Goal: Task Accomplishment & Management: Complete application form

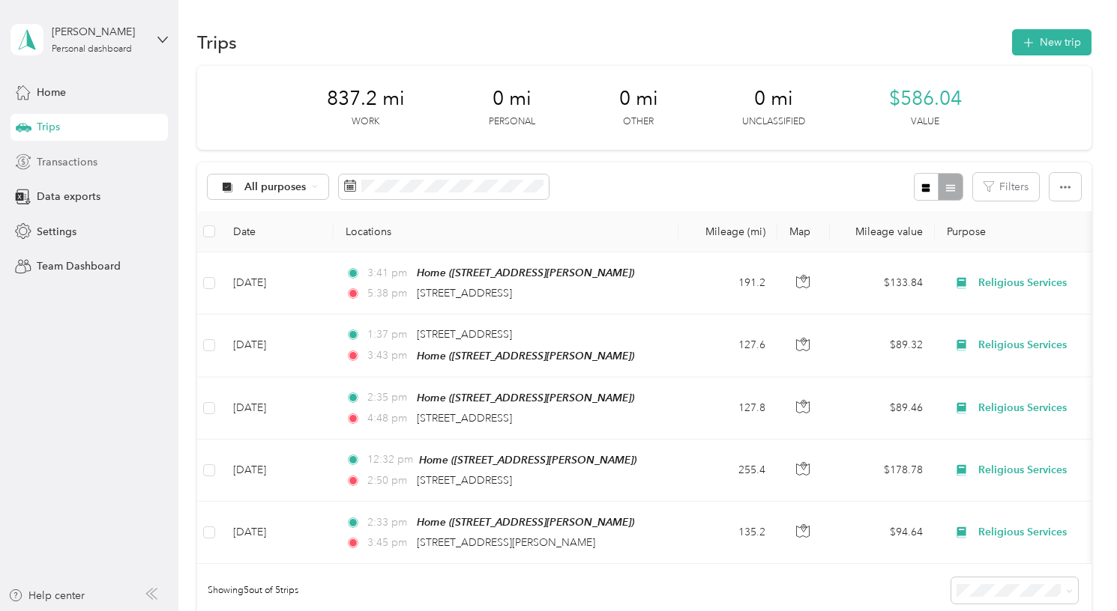
click at [91, 161] on span "Transactions" at bounding box center [67, 162] width 61 height 16
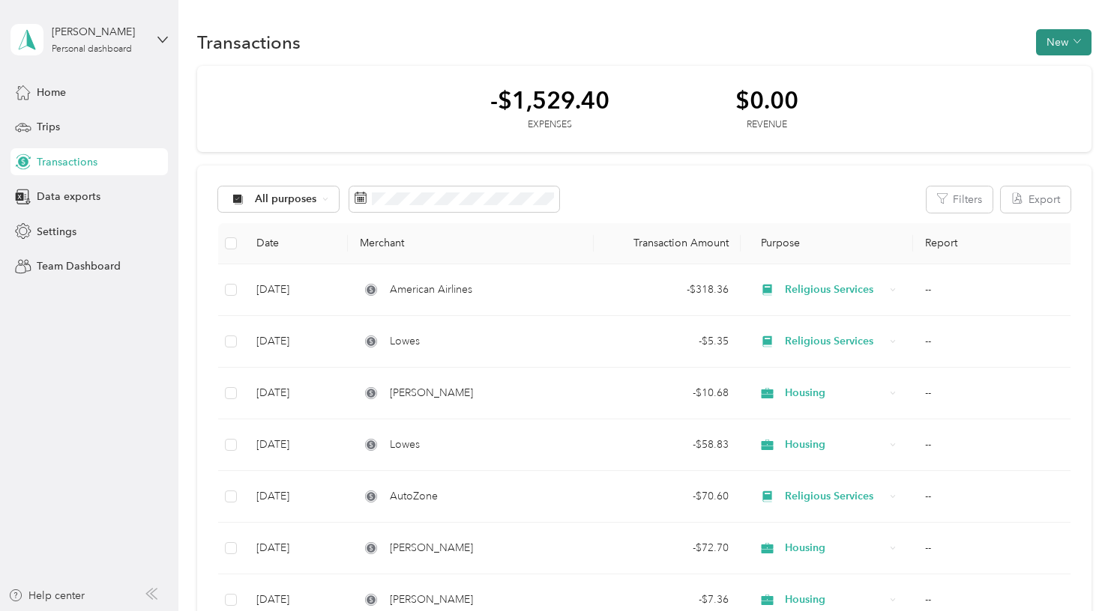
click at [1078, 39] on button "New" at bounding box center [1063, 42] width 55 height 26
click at [1072, 73] on span "Expense" at bounding box center [1067, 71] width 40 height 16
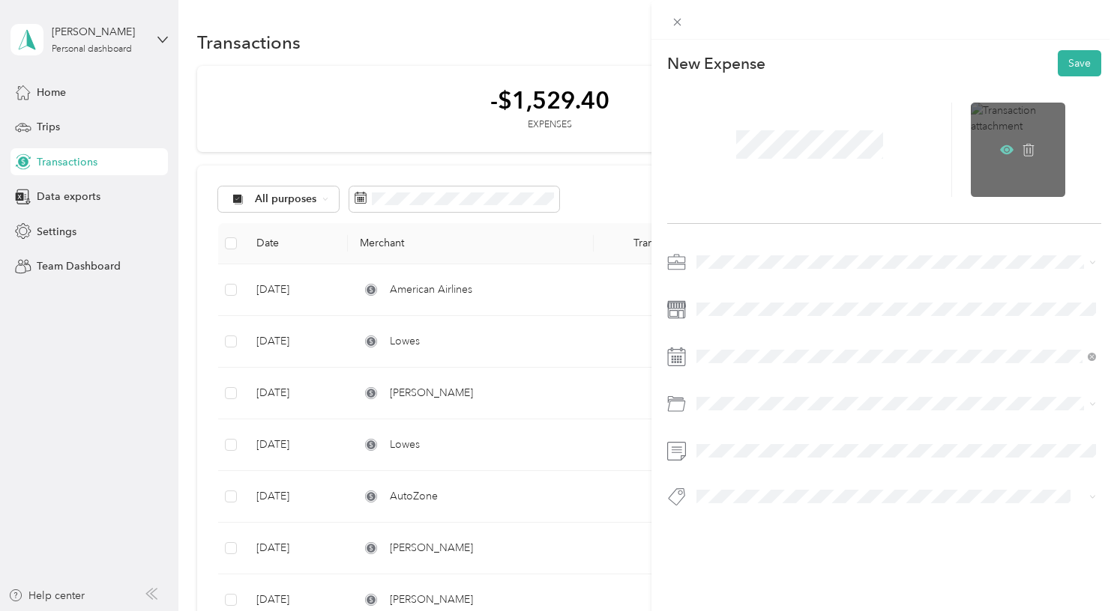
click at [1006, 148] on icon at bounding box center [1007, 150] width 4 height 4
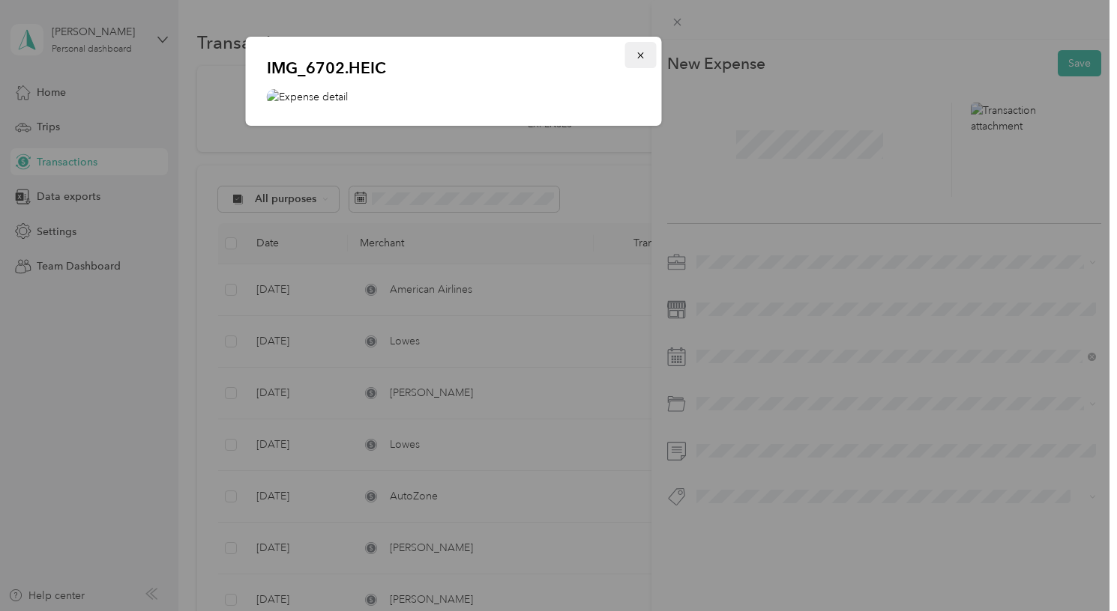
click at [642, 55] on icon "button" at bounding box center [640, 55] width 10 height 10
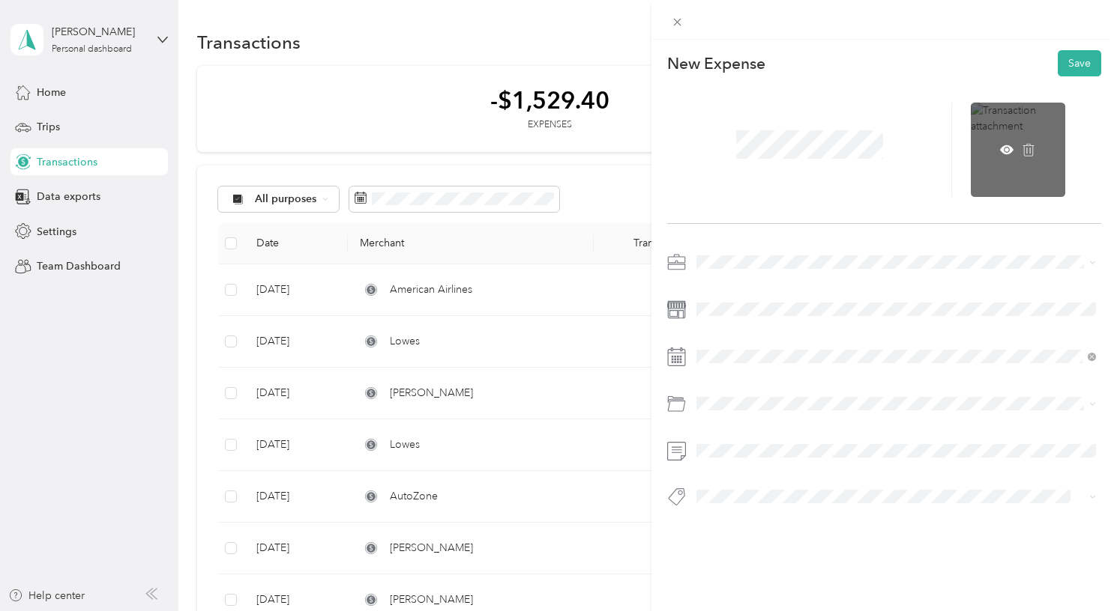
click at [999, 147] on div at bounding box center [1017, 150] width 94 height 94
click at [1012, 145] on icon at bounding box center [1006, 149] width 13 height 13
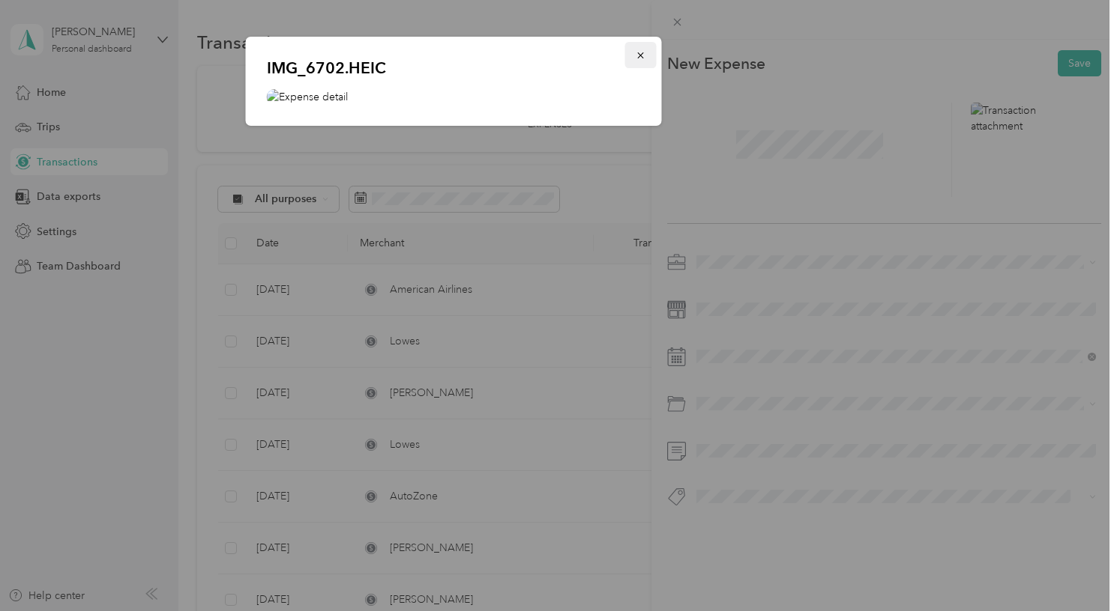
click at [643, 55] on icon "button" at bounding box center [640, 55] width 10 height 10
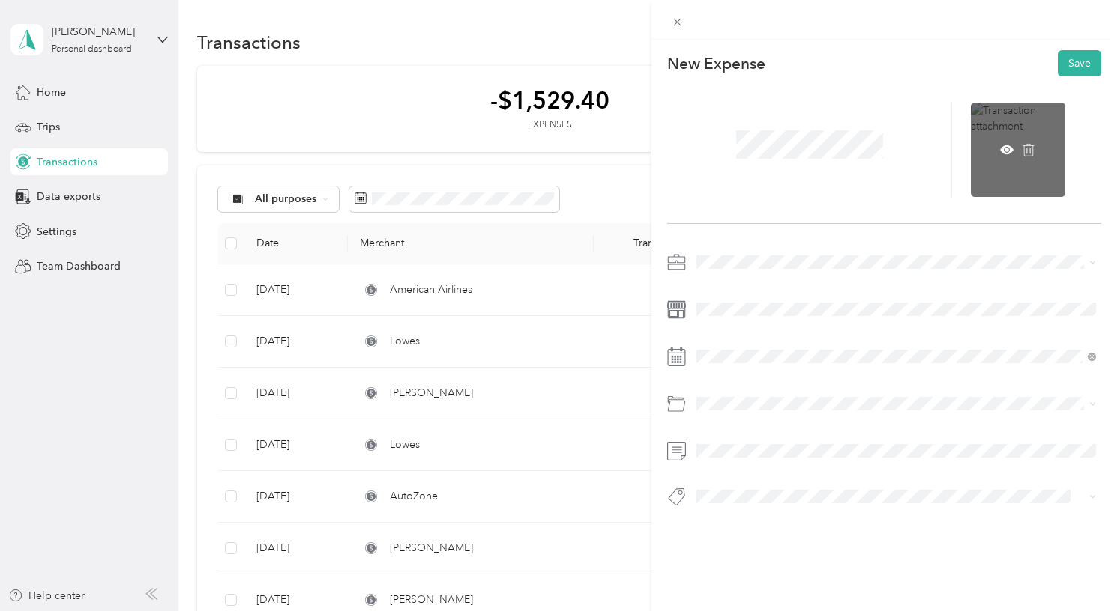
click at [999, 117] on div at bounding box center [1017, 150] width 94 height 94
click at [1032, 148] on icon at bounding box center [1027, 149] width 13 height 13
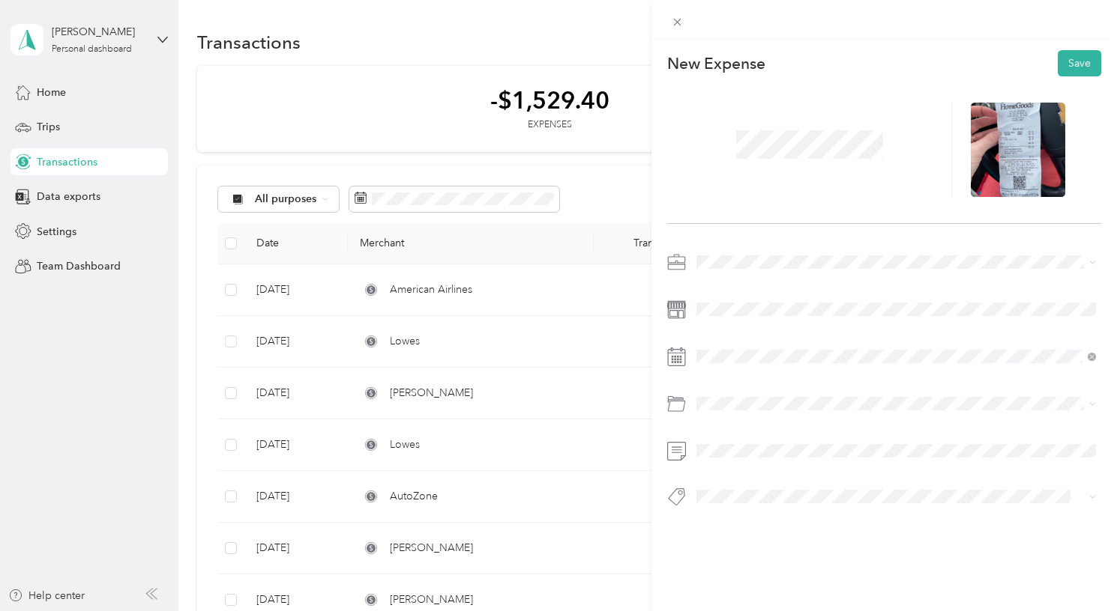
click at [750, 358] on li "Housing" at bounding box center [896, 367] width 410 height 26
click at [846, 301] on div "30" at bounding box center [842, 299] width 19 height 19
click at [733, 396] on span at bounding box center [896, 404] width 410 height 24
click at [737, 411] on span at bounding box center [896, 404] width 410 height 24
click at [674, 408] on icon at bounding box center [676, 404] width 19 height 19
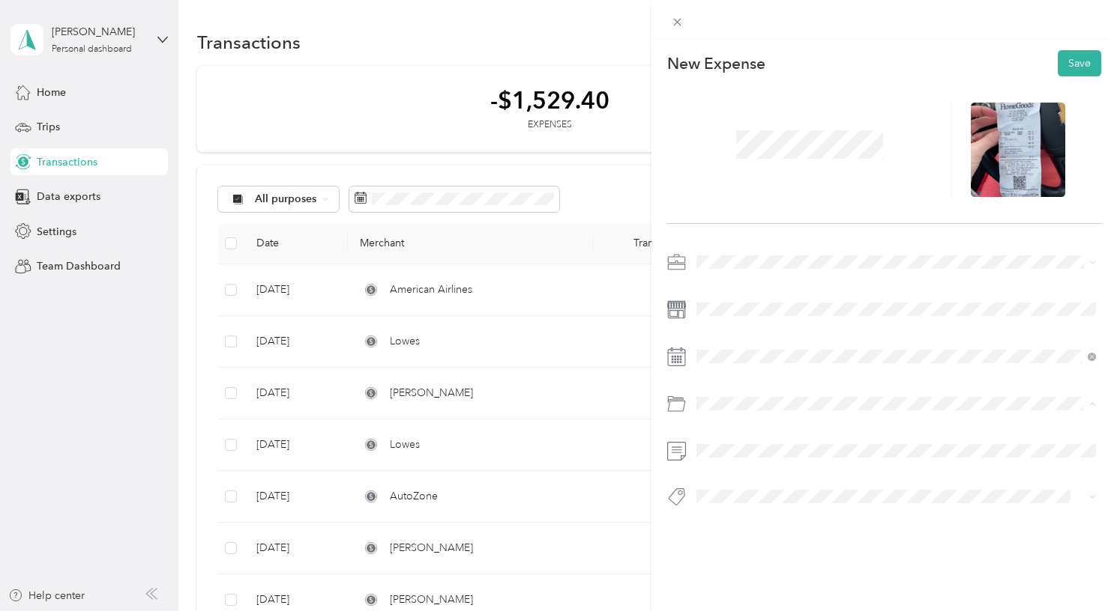
click at [744, 228] on div "Housing" at bounding box center [895, 228] width 389 height 16
click at [1063, 71] on button "Save" at bounding box center [1078, 63] width 43 height 26
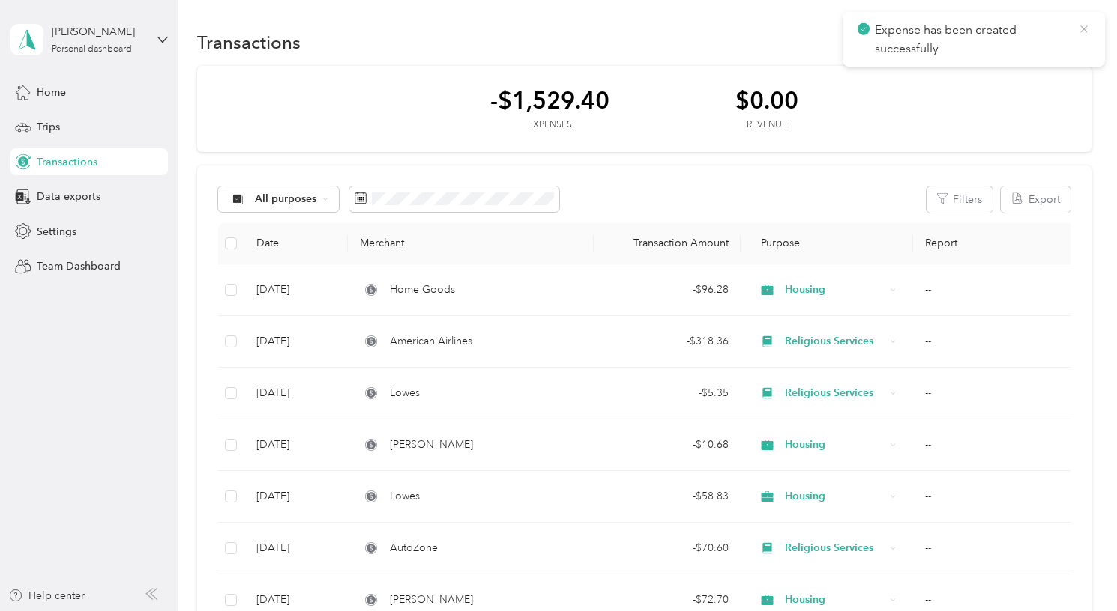
click at [1088, 32] on icon at bounding box center [1084, 28] width 12 height 13
click at [1072, 41] on button "New" at bounding box center [1063, 42] width 55 height 26
click at [1068, 67] on span "Expense" at bounding box center [1067, 71] width 40 height 16
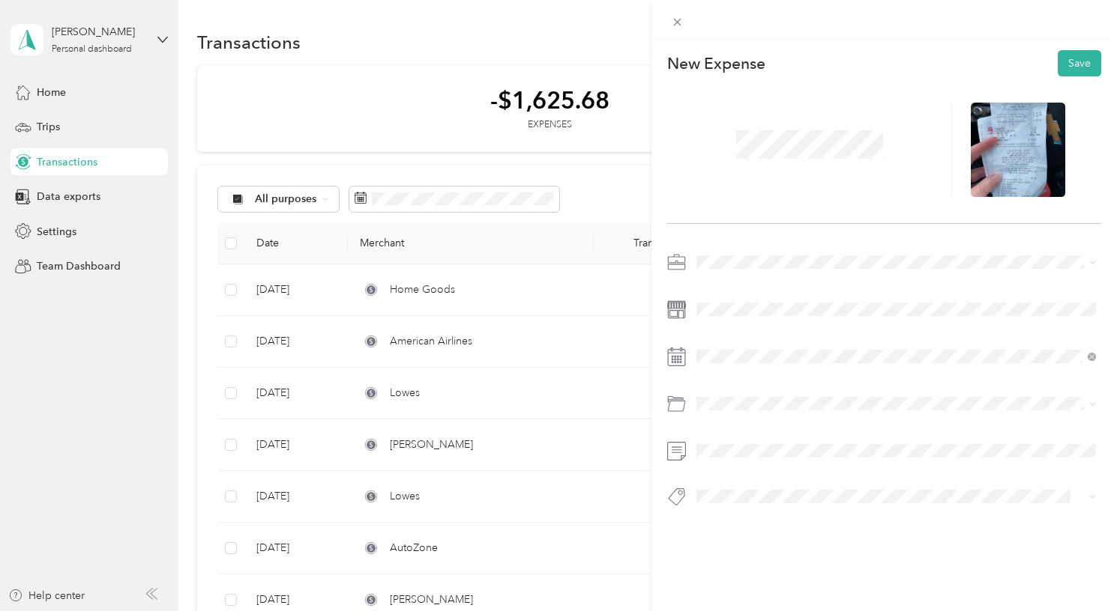
click at [726, 365] on div "Housing" at bounding box center [895, 368] width 389 height 16
click at [845, 298] on div "30" at bounding box center [842, 299] width 19 height 19
click at [745, 232] on li "Housing" at bounding box center [896, 224] width 410 height 26
click at [722, 471] on div at bounding box center [884, 384] width 434 height 268
click at [1096, 69] on button "Save" at bounding box center [1078, 63] width 43 height 26
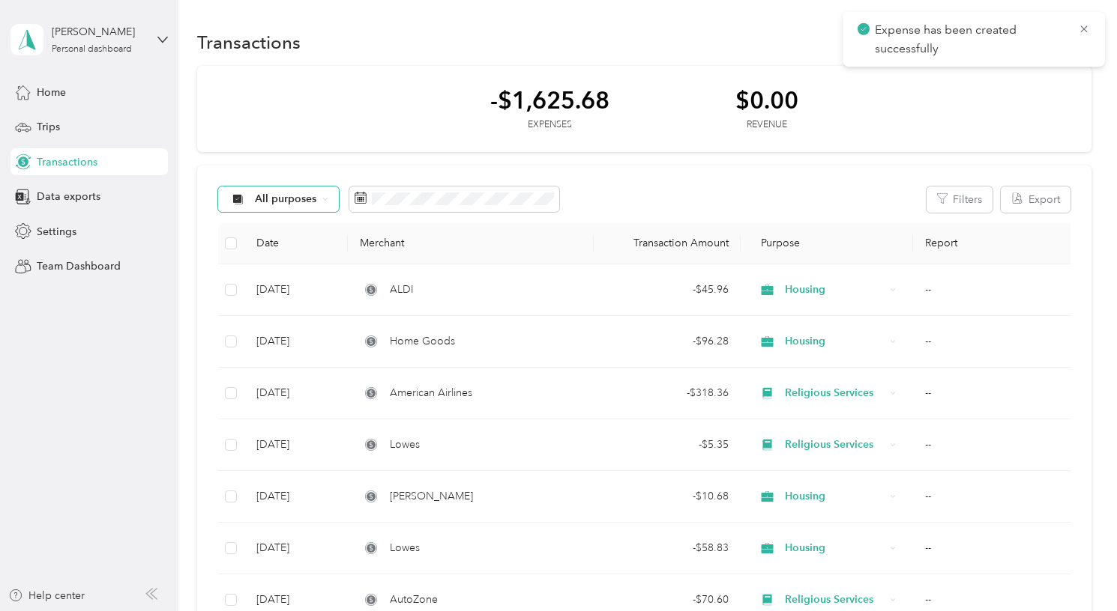
click at [329, 199] on div "All purposes" at bounding box center [278, 199] width 121 height 25
click at [306, 356] on span "Housing" at bounding box center [300, 358] width 88 height 16
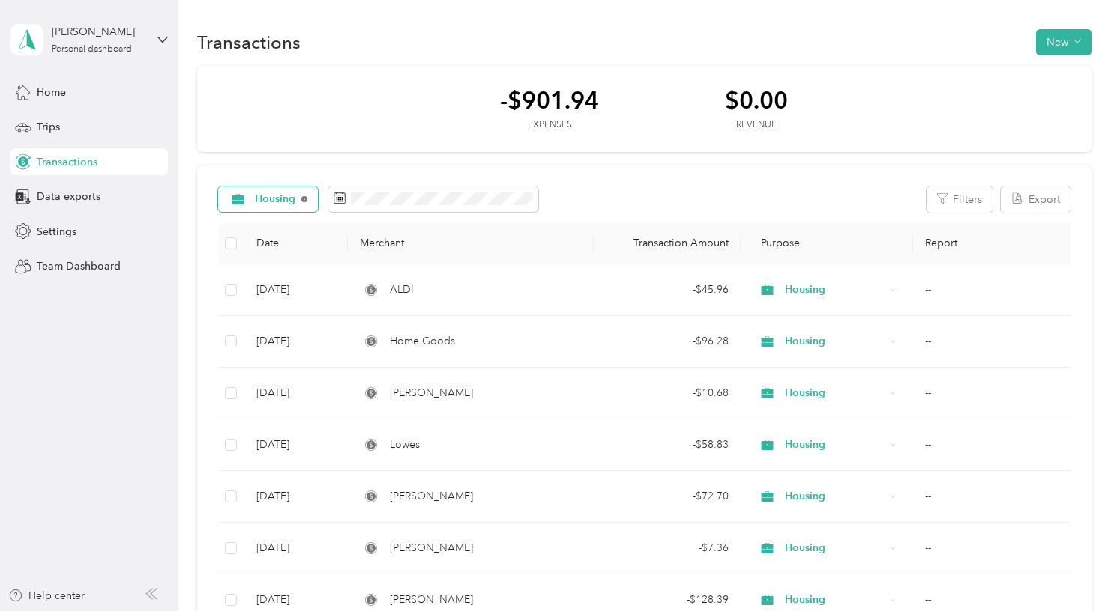
click at [303, 198] on icon at bounding box center [304, 199] width 6 height 6
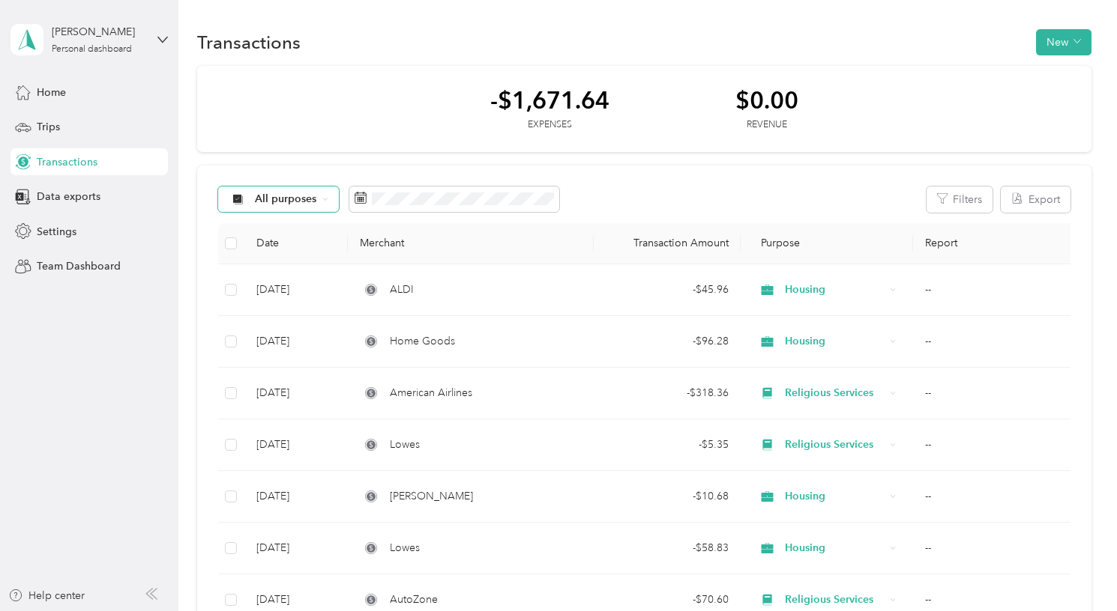
click at [324, 202] on icon at bounding box center [325, 199] width 6 height 6
click at [314, 330] on span "Religious Services" at bounding box center [300, 326] width 88 height 16
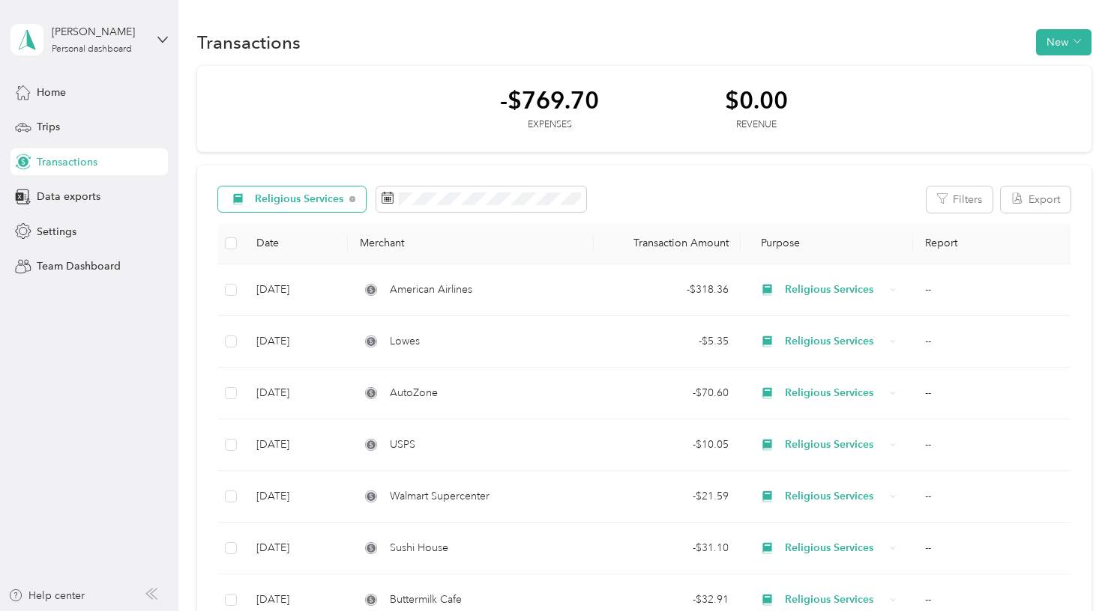
click at [354, 197] on div "Religious Services" at bounding box center [292, 199] width 148 height 25
click at [298, 283] on li "Work" at bounding box center [295, 279] width 154 height 26
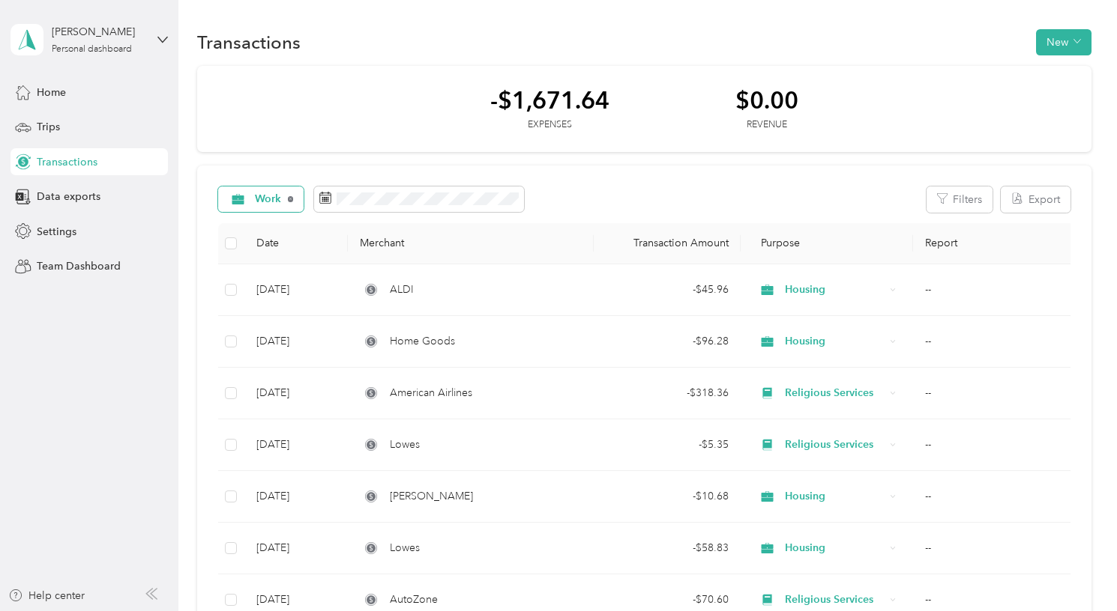
click at [289, 199] on icon at bounding box center [291, 199] width 6 height 6
click at [315, 199] on span "All purposes" at bounding box center [286, 199] width 62 height 10
click at [286, 306] on li "Personal" at bounding box center [286, 305] width 136 height 26
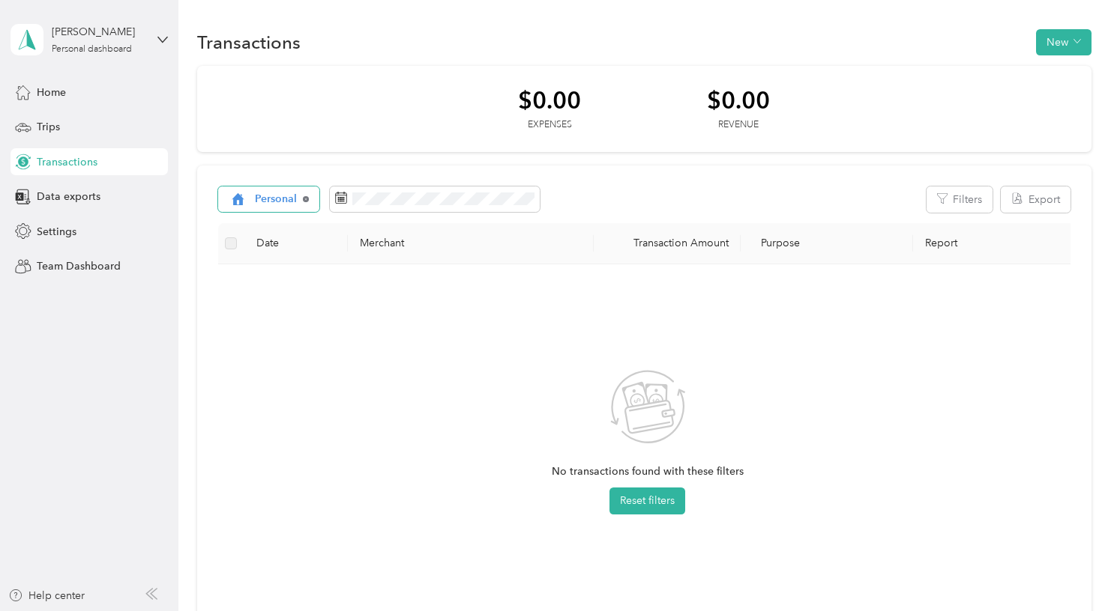
click at [306, 199] on icon at bounding box center [306, 199] width 6 height 6
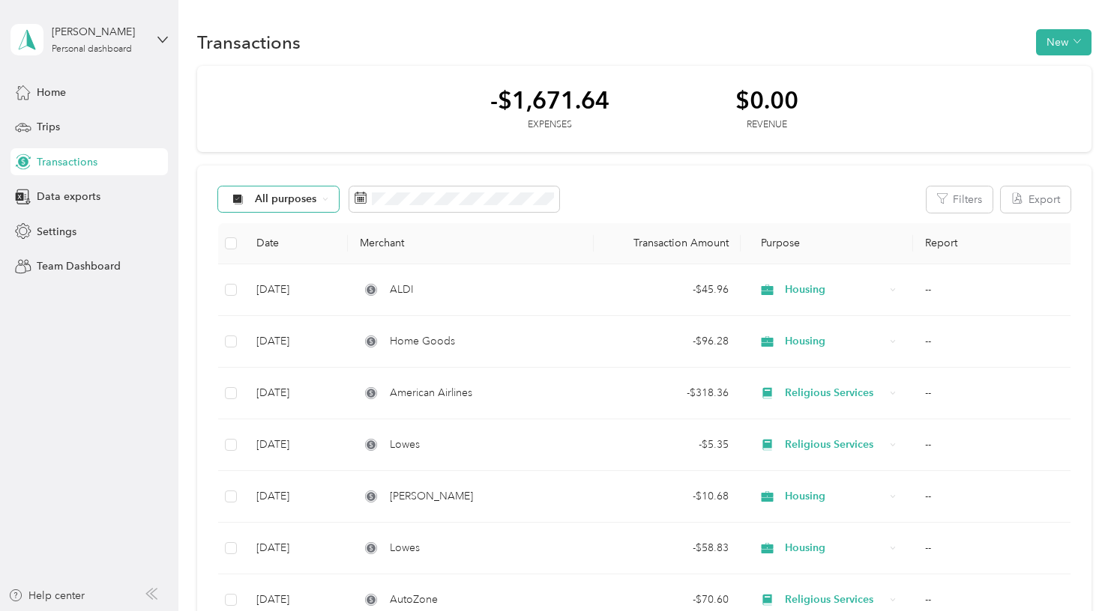
click at [331, 195] on div "All purposes" at bounding box center [278, 199] width 121 height 25
click at [301, 339] on ol "All purposes Unclassified Work Personal Religious Services Housing Other Charit…" at bounding box center [286, 319] width 136 height 210
click at [328, 197] on div "All purposes" at bounding box center [278, 199] width 121 height 25
click at [309, 327] on span "Religious Services" at bounding box center [300, 325] width 88 height 16
